Goal: Communication & Community: Answer question/provide support

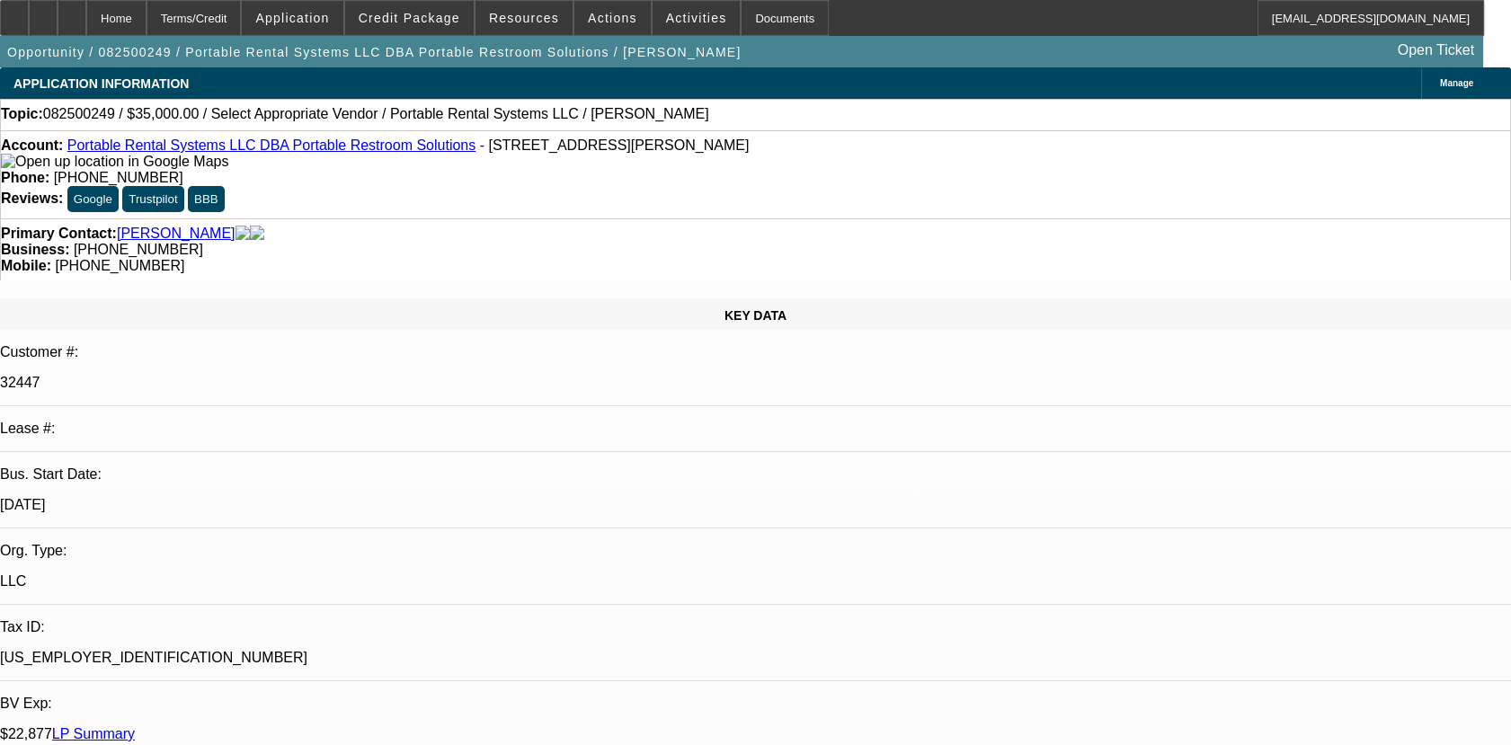
select select "0"
select select "2"
select select "0.1"
select select "1"
select select "2"
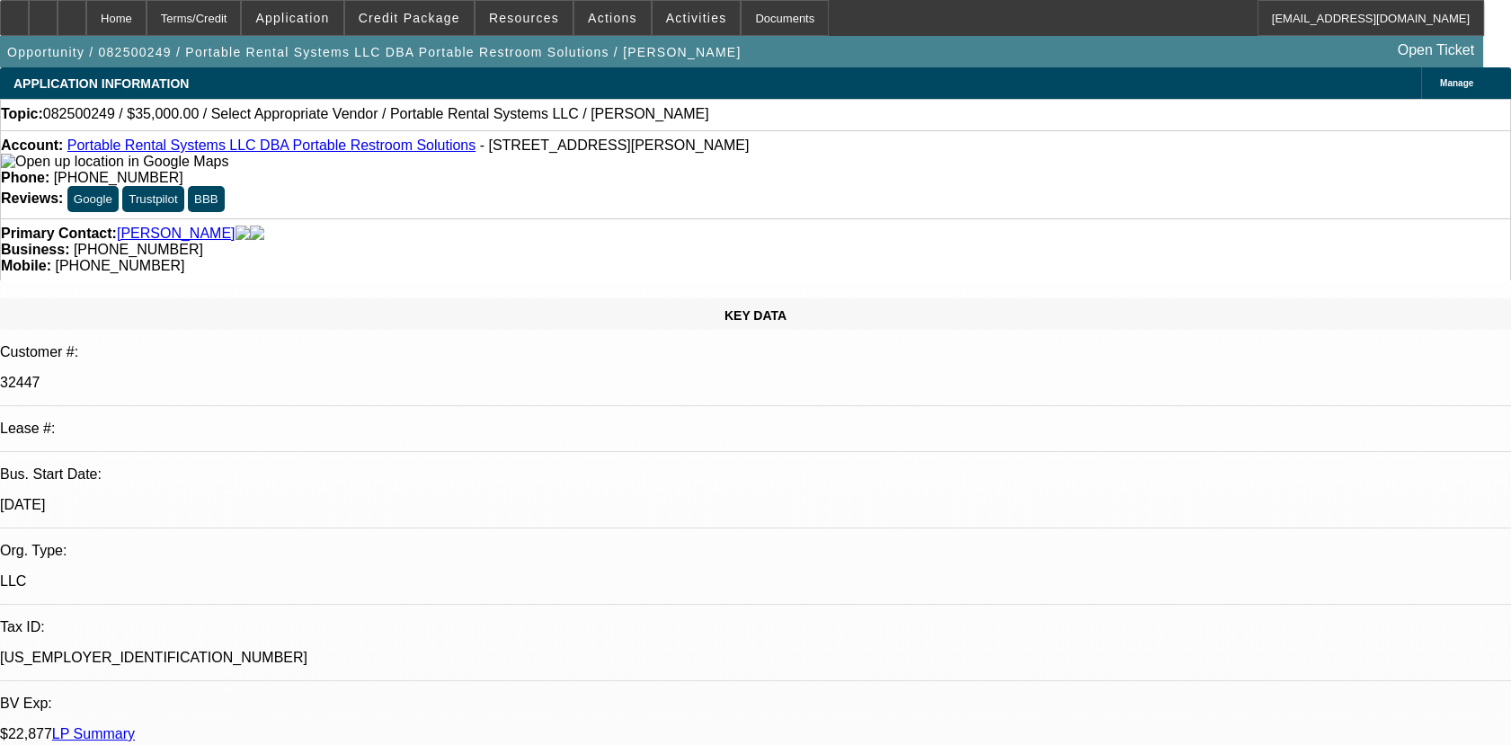
select select "4"
radio input "true"
type textarea "01- PAID OFF DEAL, PAYMENTS MADE ON TIME, GPS LAST PINGED ON [DATE]. NO COLLECT…"
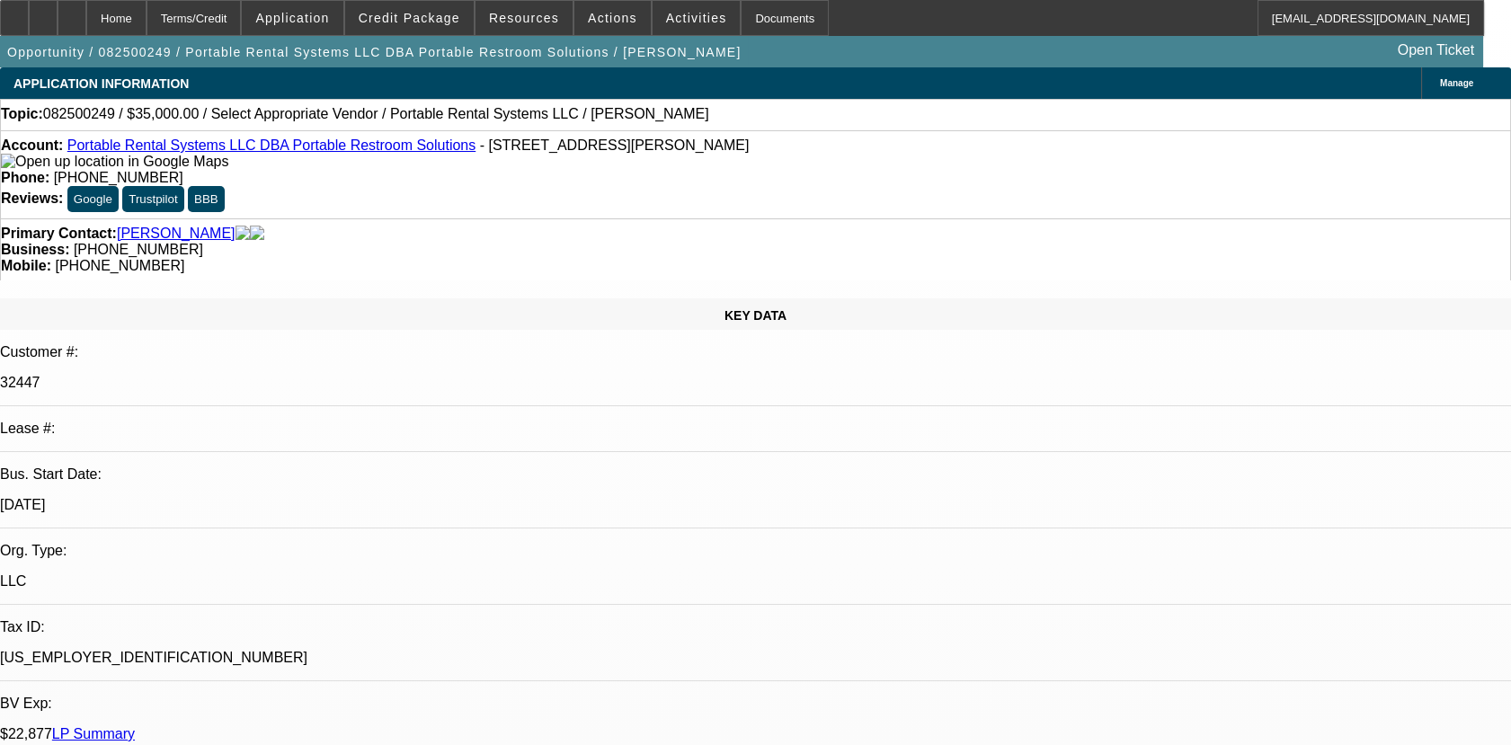
radio input "true"
